Goal: Find specific page/section: Find specific page/section

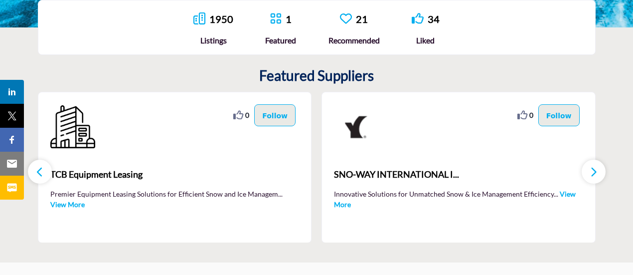
scroll to position [266, 0]
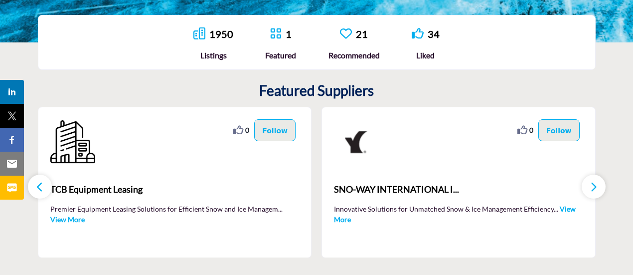
click at [222, 35] on link "1950" at bounding box center [222, 34] width 24 height 12
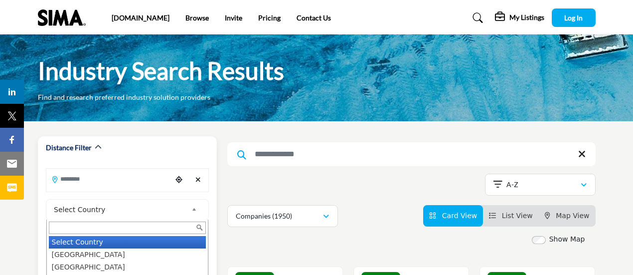
click at [150, 210] on span "Select Country" at bounding box center [121, 210] width 134 height 12
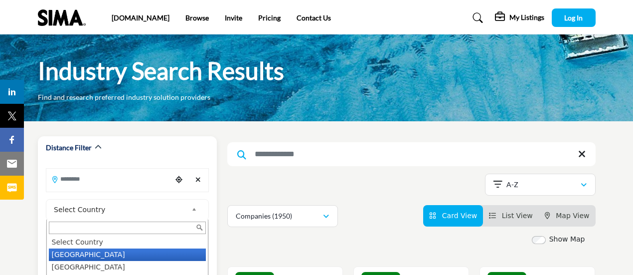
drag, startPoint x: 146, startPoint y: 255, endPoint x: 99, endPoint y: 183, distance: 86.1
click at [145, 252] on li "United States" at bounding box center [127, 254] width 157 height 12
click at [99, 184] on input "Search Location" at bounding box center [109, 178] width 126 height 19
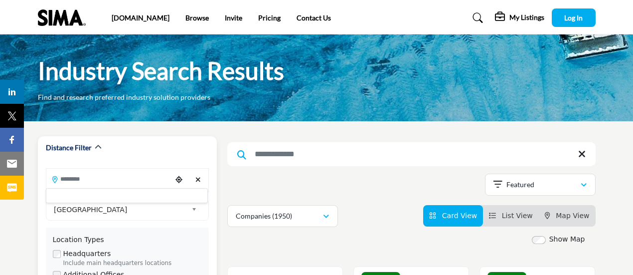
drag, startPoint x: 99, startPoint y: 183, endPoint x: 98, endPoint y: 178, distance: 5.6
click at [98, 178] on input "Search Location" at bounding box center [109, 178] width 126 height 19
click at [92, 186] on input "Search Location" at bounding box center [109, 178] width 126 height 19
click at [87, 201] on div at bounding box center [127, 195] width 162 height 15
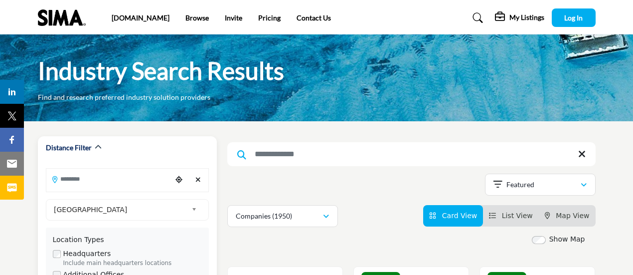
click at [75, 177] on input "Search Location" at bounding box center [109, 178] width 126 height 19
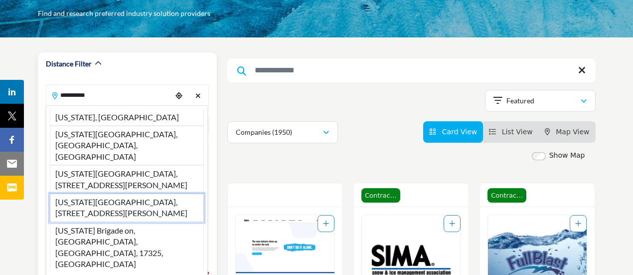
scroll to position [100, 0]
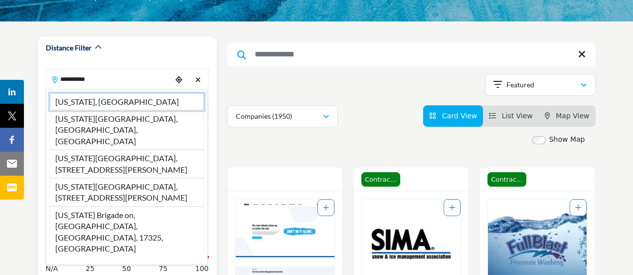
click at [98, 104] on li "New Jersey, USA" at bounding box center [127, 101] width 154 height 17
type input "**********"
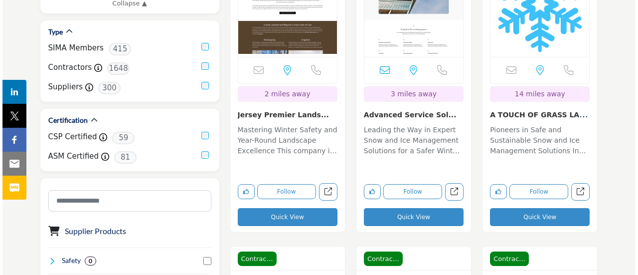
scroll to position [399, 0]
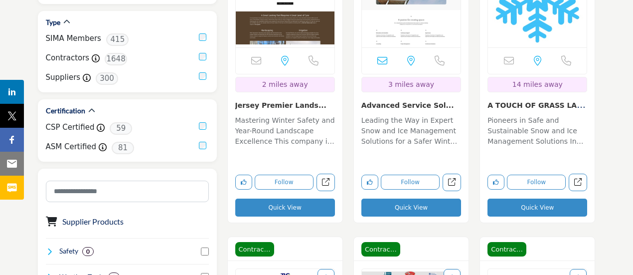
click at [504, 210] on button "Quick View" at bounding box center [538, 208] width 100 height 18
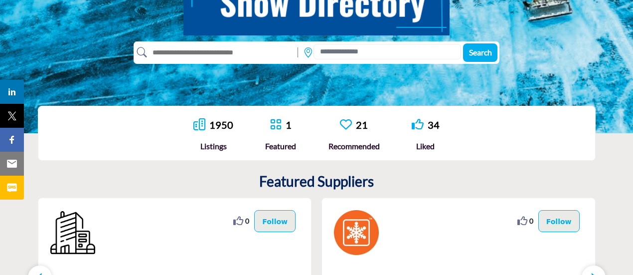
scroll to position [167, 0]
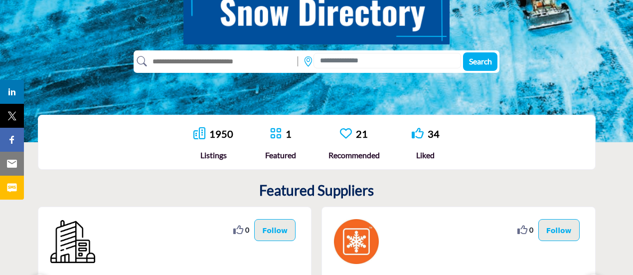
click at [226, 134] on link "1950" at bounding box center [222, 134] width 24 height 12
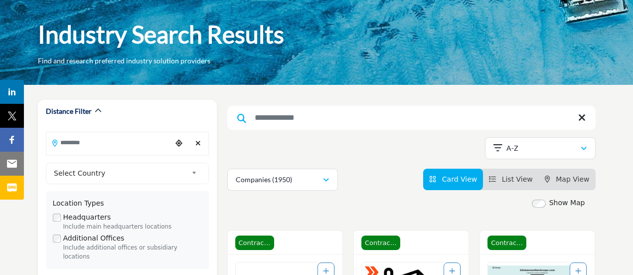
scroll to position [50, 0]
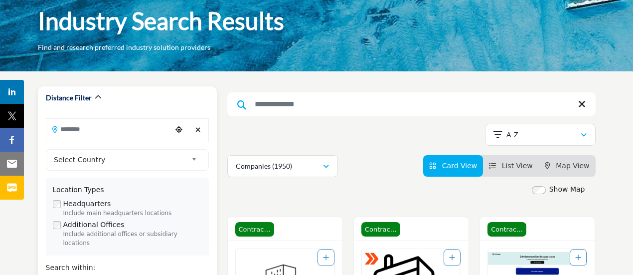
click at [125, 137] on input "Search Location" at bounding box center [109, 128] width 126 height 19
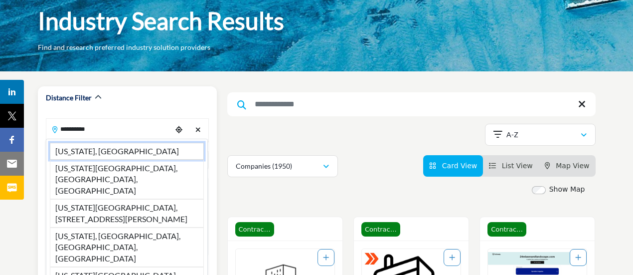
click at [172, 148] on li "New Jersey, USA" at bounding box center [127, 151] width 154 height 17
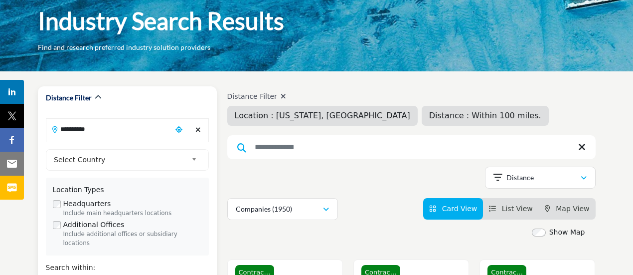
type input "**********"
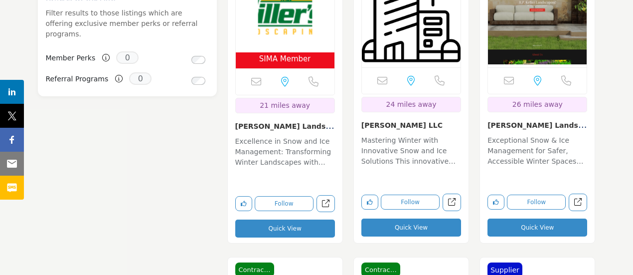
scroll to position [1048, 0]
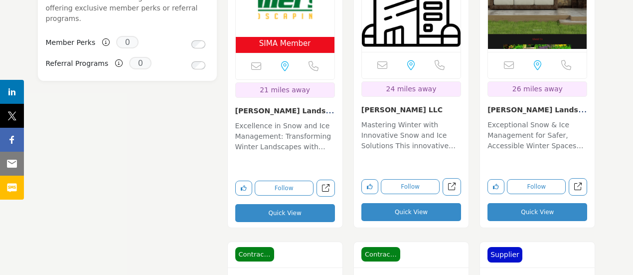
drag, startPoint x: 422, startPoint y: 101, endPoint x: 361, endPoint y: 108, distance: 60.7
click at [361, 108] on div "Email is currently unavailable for this contact. NJ, USA 24 miles away" at bounding box center [411, 83] width 115 height 289
copy link "VJ Hurley LLC"
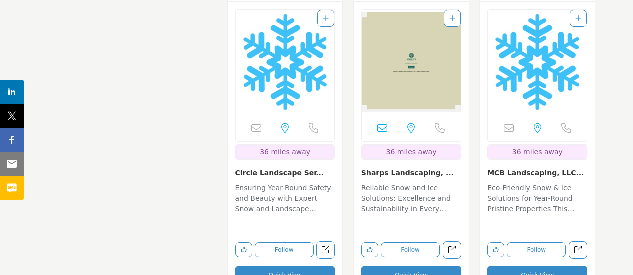
scroll to position [2295, 0]
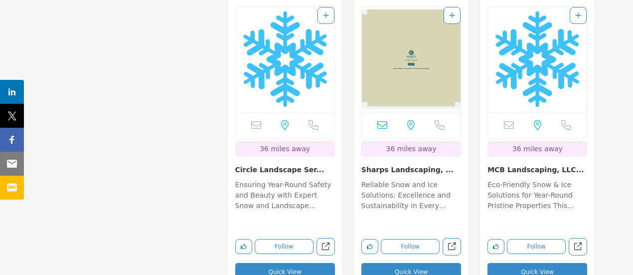
drag, startPoint x: 232, startPoint y: 167, endPoint x: 305, endPoint y: 170, distance: 72.4
click at [310, 168] on div "Email is currently unavailable for this contact. PA, USA 36 miles away" at bounding box center [285, 143] width 115 height 289
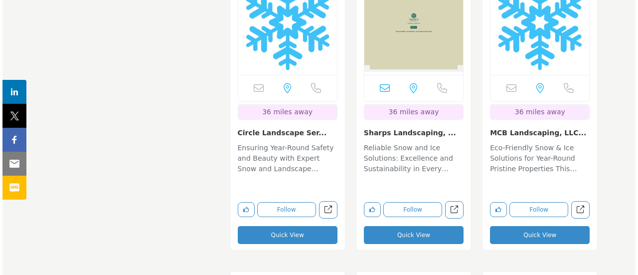
scroll to position [2344, 0]
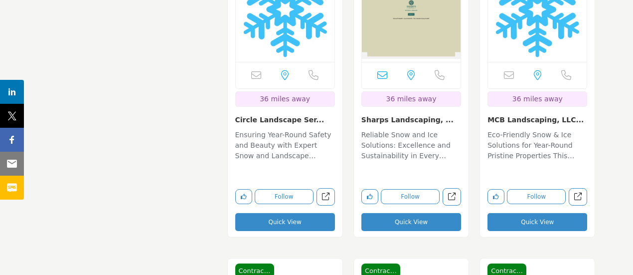
click at [278, 222] on button "Quick View" at bounding box center [285, 222] width 100 height 18
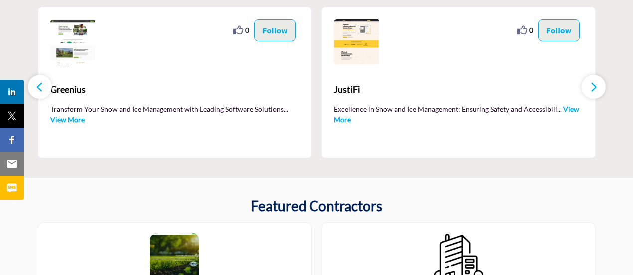
drag, startPoint x: 199, startPoint y: 95, endPoint x: 188, endPoint y: 115, distance: 22.8
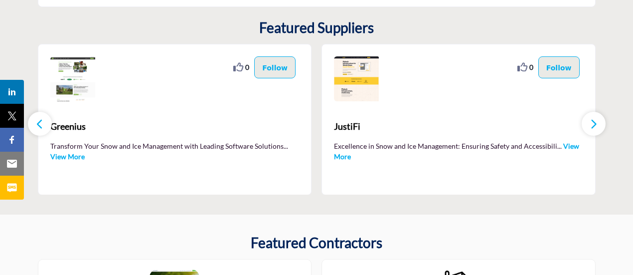
scroll to position [266, 0]
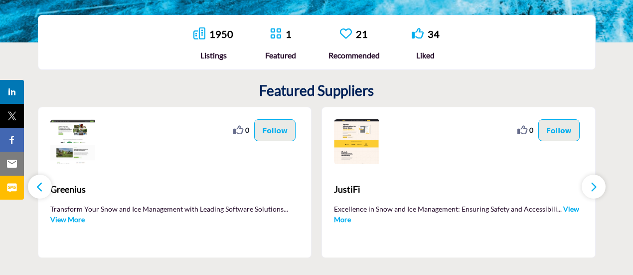
click at [222, 32] on link "1950" at bounding box center [222, 34] width 24 height 12
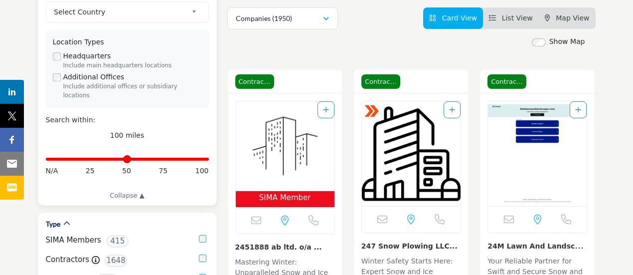
scroll to position [200, 0]
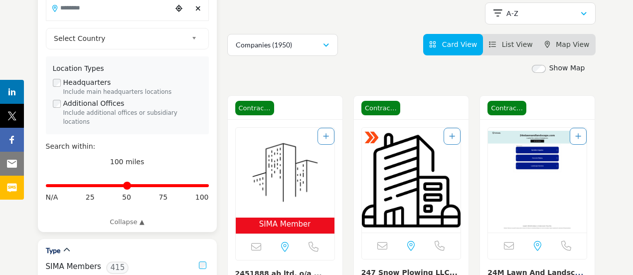
drag, startPoint x: 158, startPoint y: 120, endPoint x: 152, endPoint y: 120, distance: 6.5
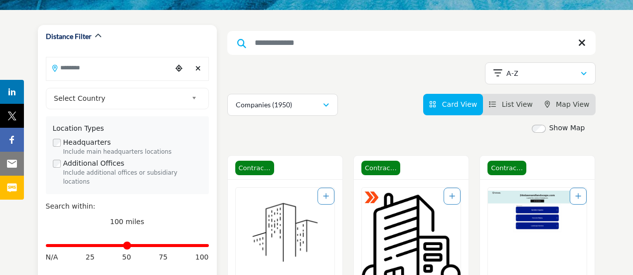
scroll to position [100, 0]
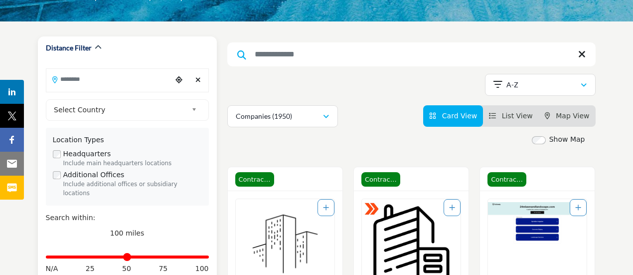
click at [101, 109] on span "Select Country" at bounding box center [121, 110] width 134 height 12
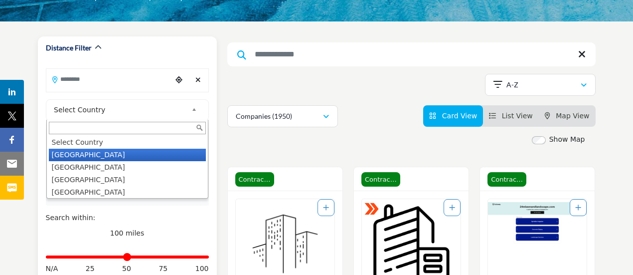
click at [78, 154] on li "United States" at bounding box center [127, 155] width 157 height 12
click at [80, 86] on input "Search Location" at bounding box center [109, 78] width 126 height 19
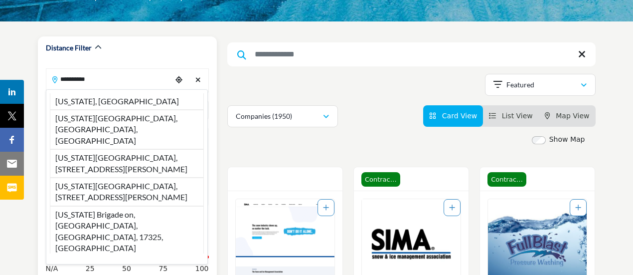
type input "**********"
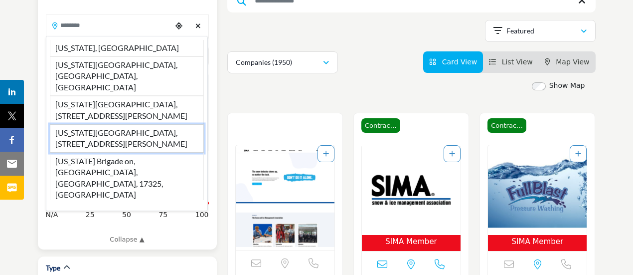
scroll to position [150, 0]
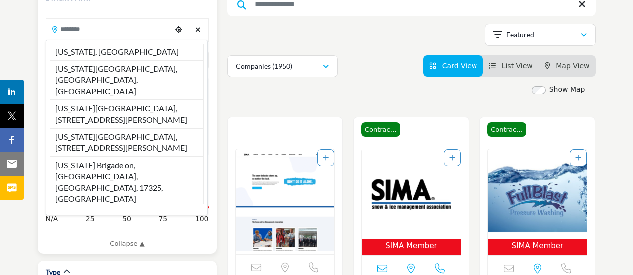
click at [166, 51] on li "New Jersey, USA" at bounding box center [127, 52] width 154 height 16
type input "**********"
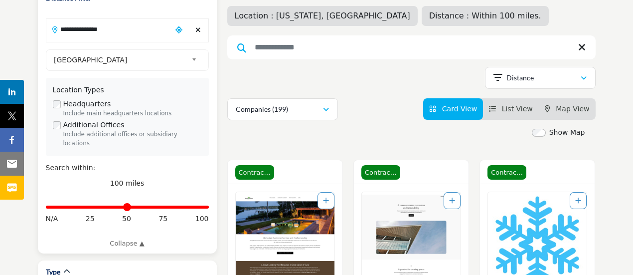
drag, startPoint x: 144, startPoint y: 37, endPoint x: 147, endPoint y: 45, distance: 9.0
click at [145, 38] on input "**********" at bounding box center [109, 28] width 126 height 19
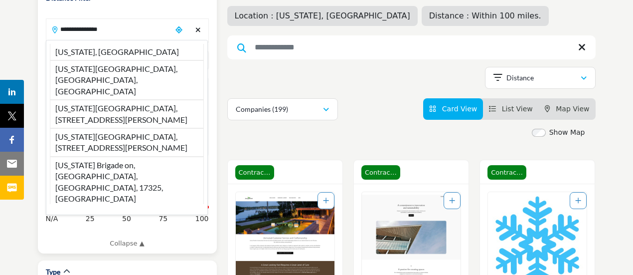
drag, startPoint x: 144, startPoint y: 46, endPoint x: 124, endPoint y: 157, distance: 112.5
click at [143, 52] on li "New Jersey, USA" at bounding box center [127, 52] width 154 height 16
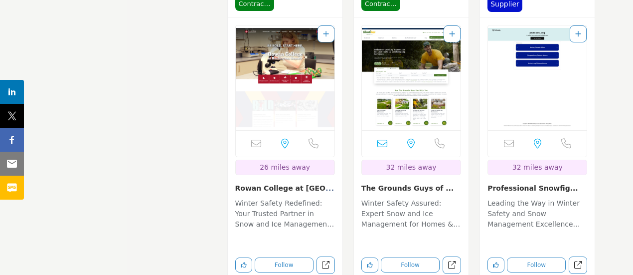
scroll to position [1347, 0]
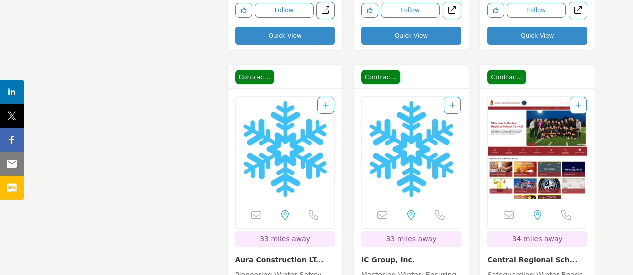
drag, startPoint x: 349, startPoint y: 232, endPoint x: 342, endPoint y: 241, distance: 11.4
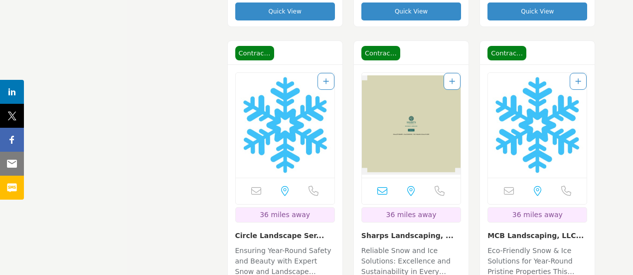
scroll to position [2245, 0]
